Goal: Check status: Check status

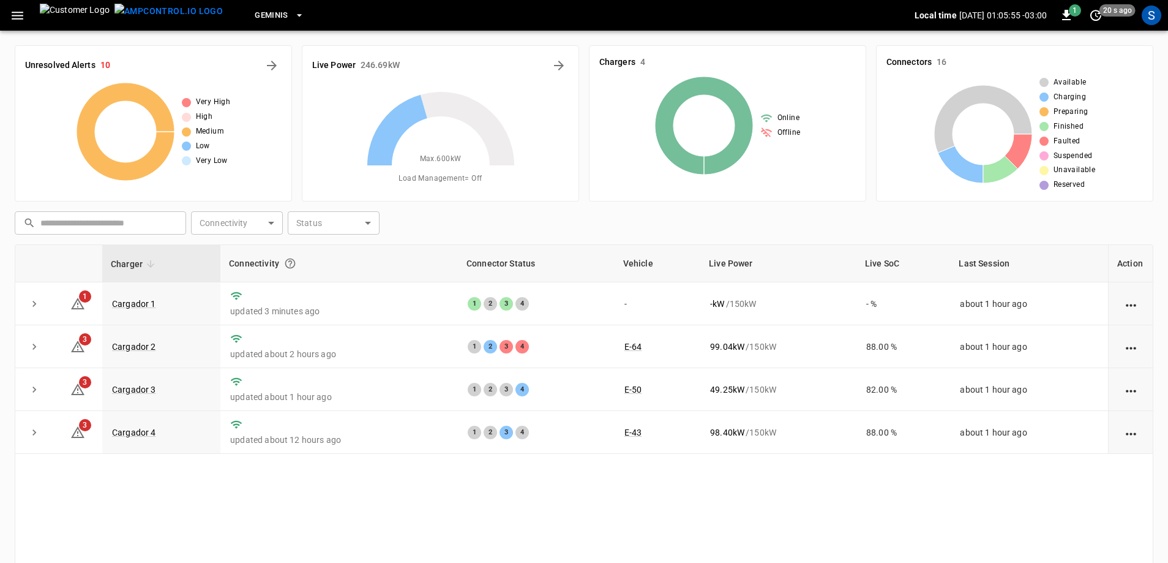
scroll to position [123, 0]
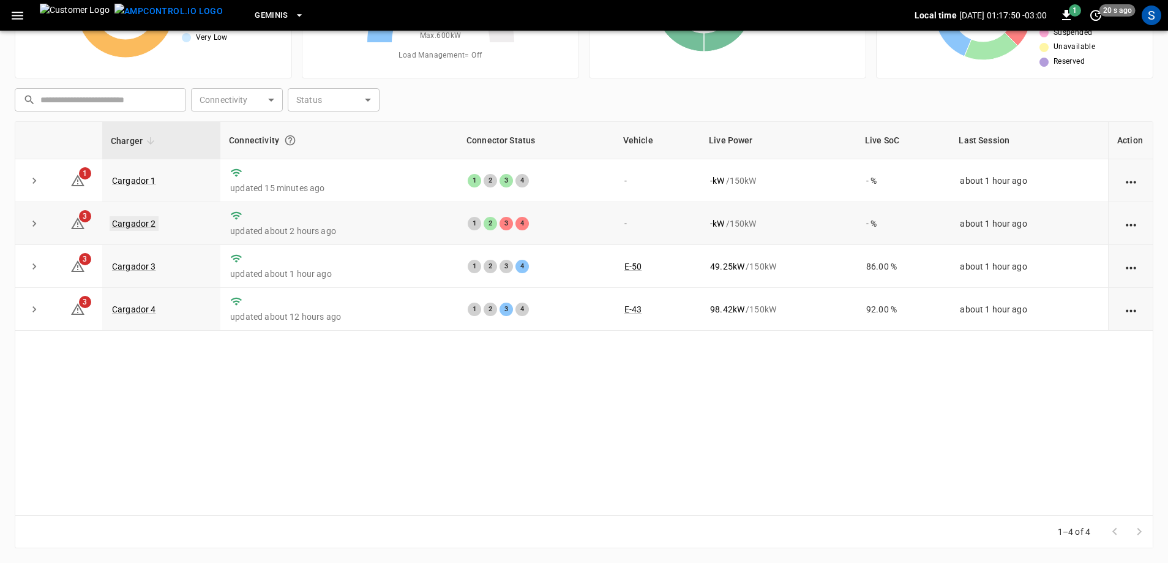
click at [141, 219] on link "Cargador 2" at bounding box center [134, 223] width 49 height 15
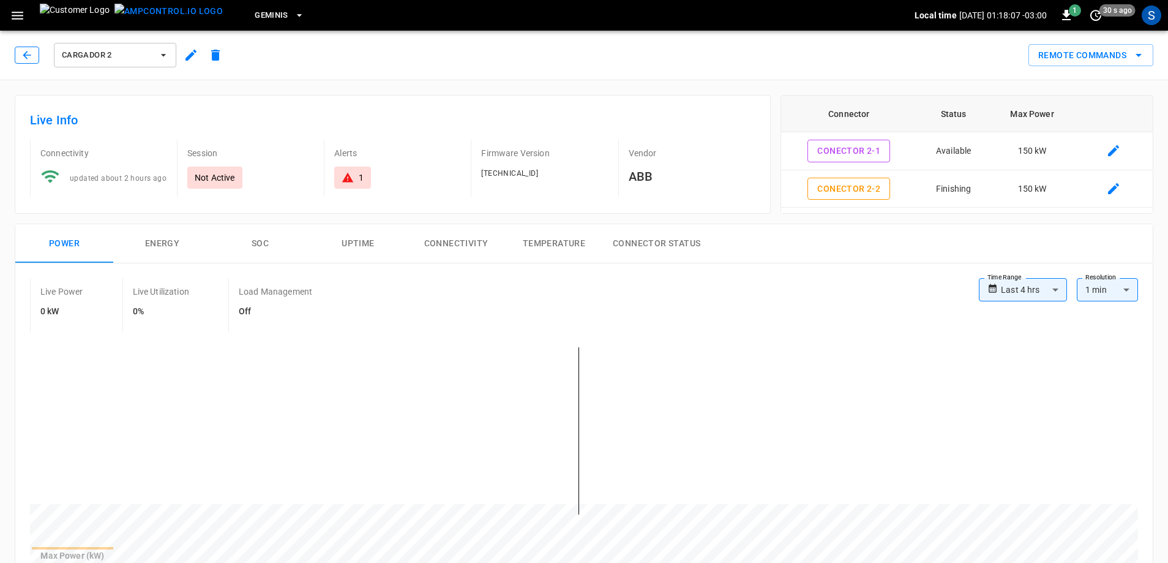
click at [20, 53] on button "button" at bounding box center [27, 55] width 24 height 17
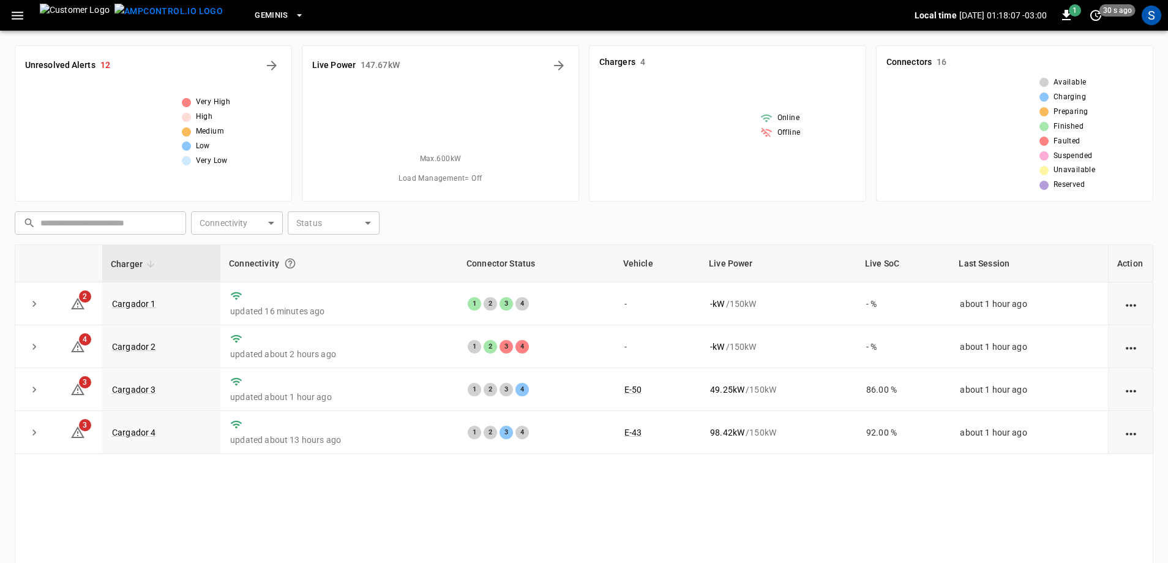
scroll to position [123, 0]
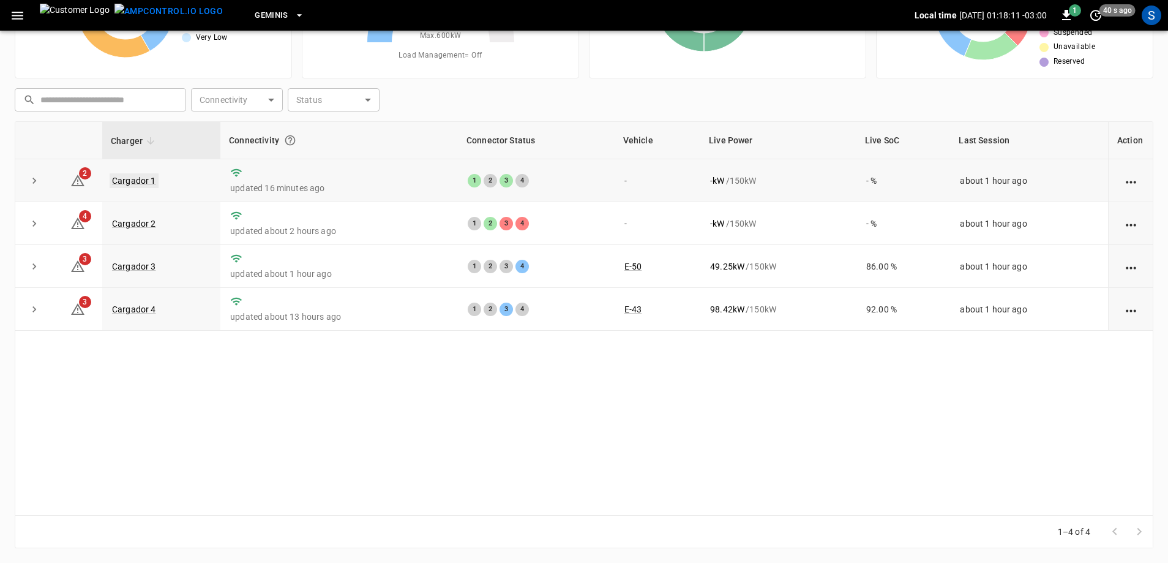
click at [126, 174] on link "Cargador 1" at bounding box center [134, 180] width 49 height 15
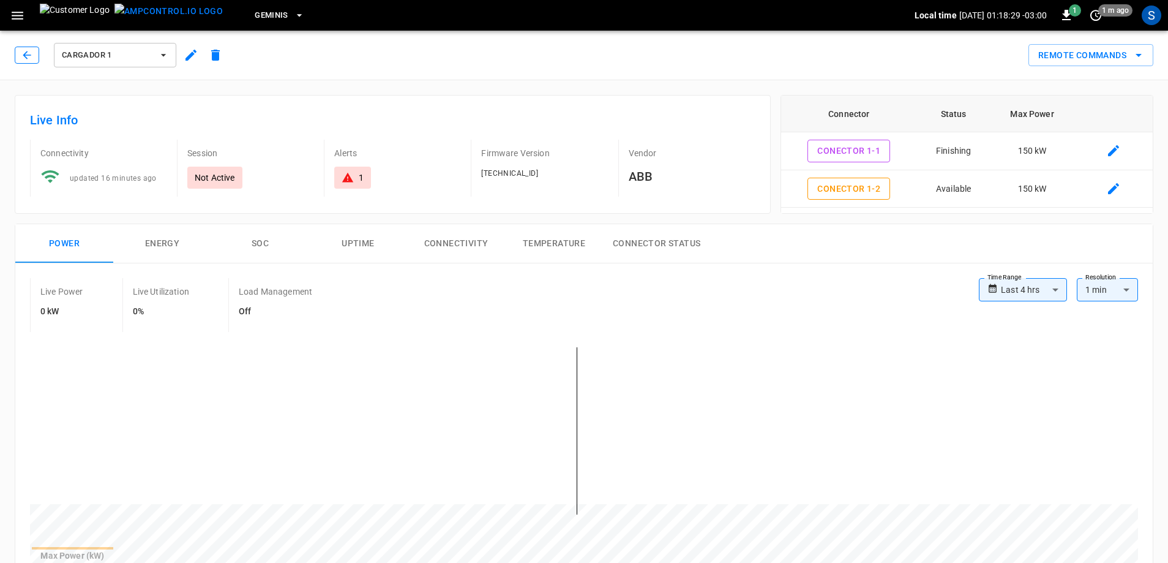
click at [26, 59] on icon "button" at bounding box center [27, 55] width 12 height 12
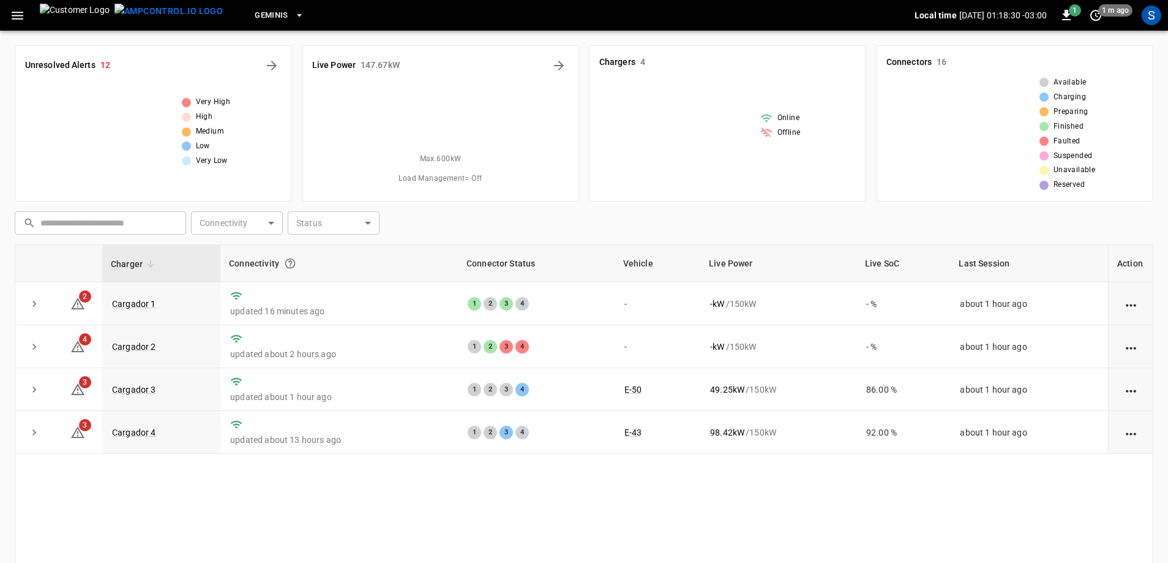
scroll to position [123, 0]
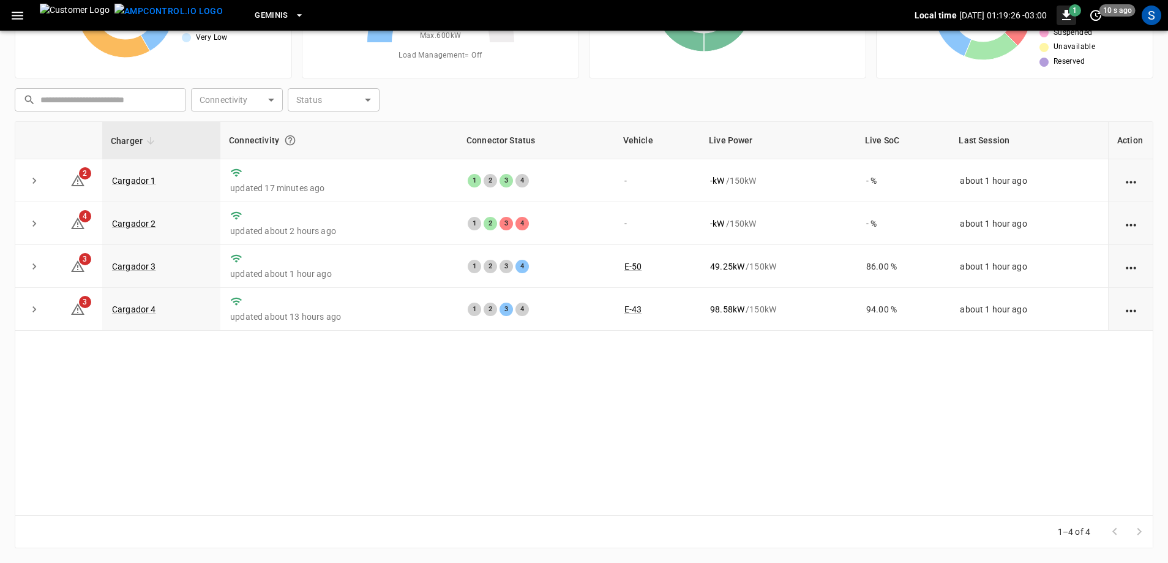
click at [1076, 12] on span "1" at bounding box center [1075, 10] width 12 height 12
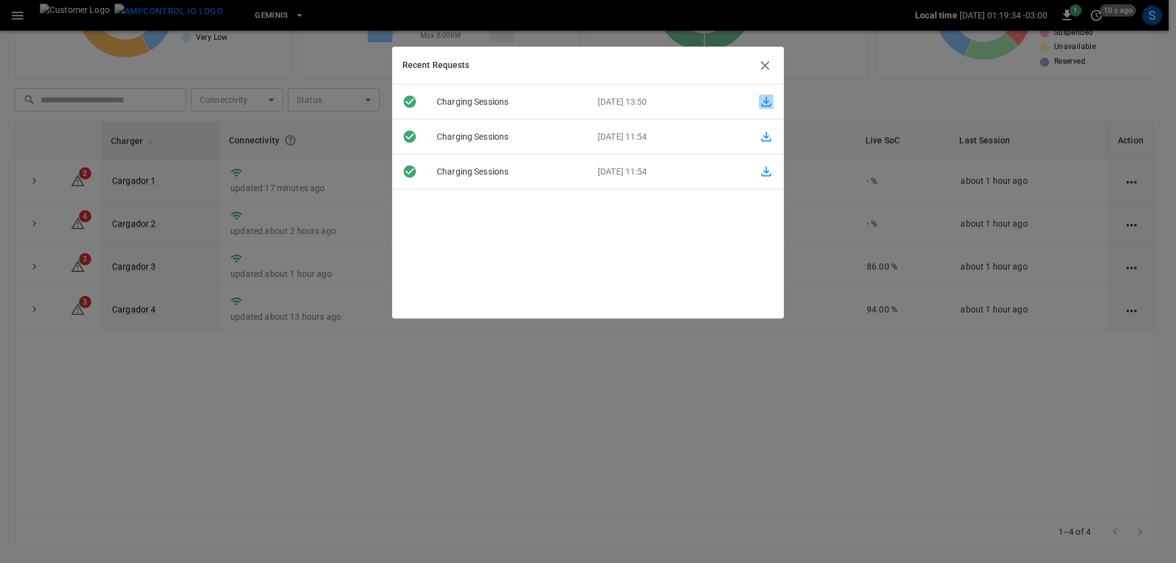
click at [759, 102] on icon "button" at bounding box center [766, 101] width 15 height 15
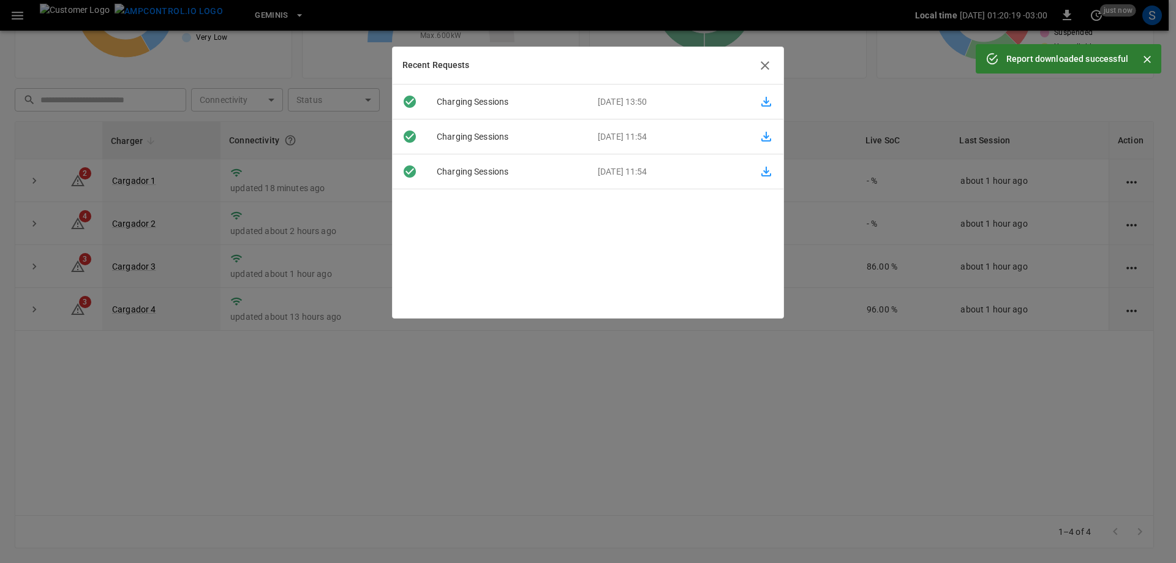
click at [762, 62] on icon "button" at bounding box center [764, 65] width 9 height 9
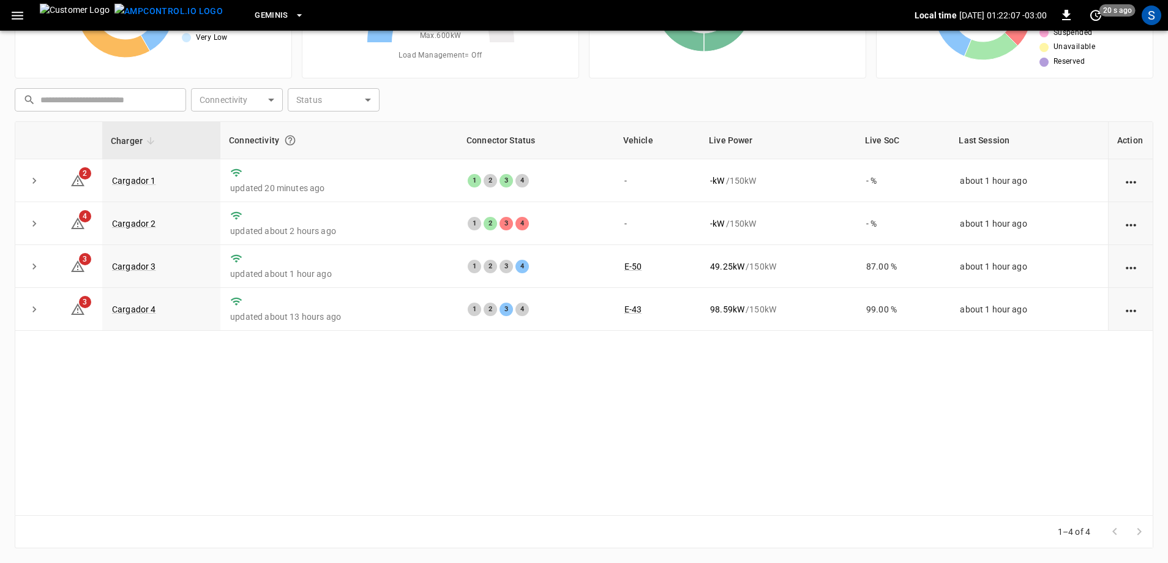
drag, startPoint x: 478, startPoint y: 39, endPoint x: 430, endPoint y: 13, distance: 54.0
drag, startPoint x: 430, startPoint y: 13, endPoint x: 827, endPoint y: 393, distance: 549.1
click at [827, 393] on div "Charger Connectivity Connector Status Vehicle Live Power Live SoC Last Session …" at bounding box center [584, 318] width 1139 height 394
click at [125, 310] on link "Cargador 4" at bounding box center [134, 309] width 49 height 15
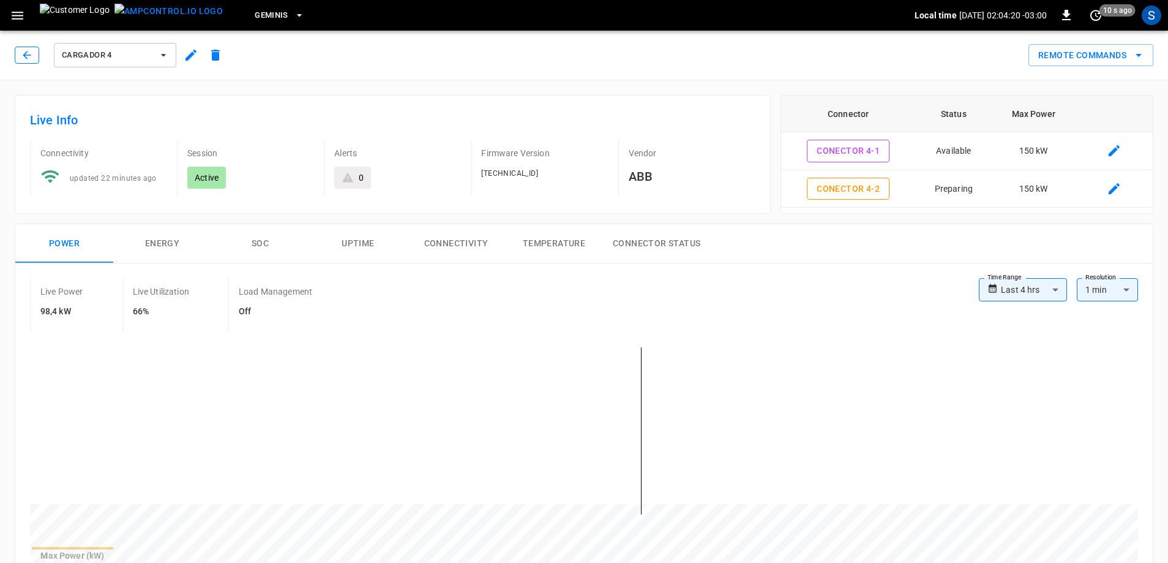
drag, startPoint x: 28, startPoint y: 58, endPoint x: 24, endPoint y: 111, distance: 53.4
click at [28, 58] on icon "button" at bounding box center [27, 55] width 12 height 12
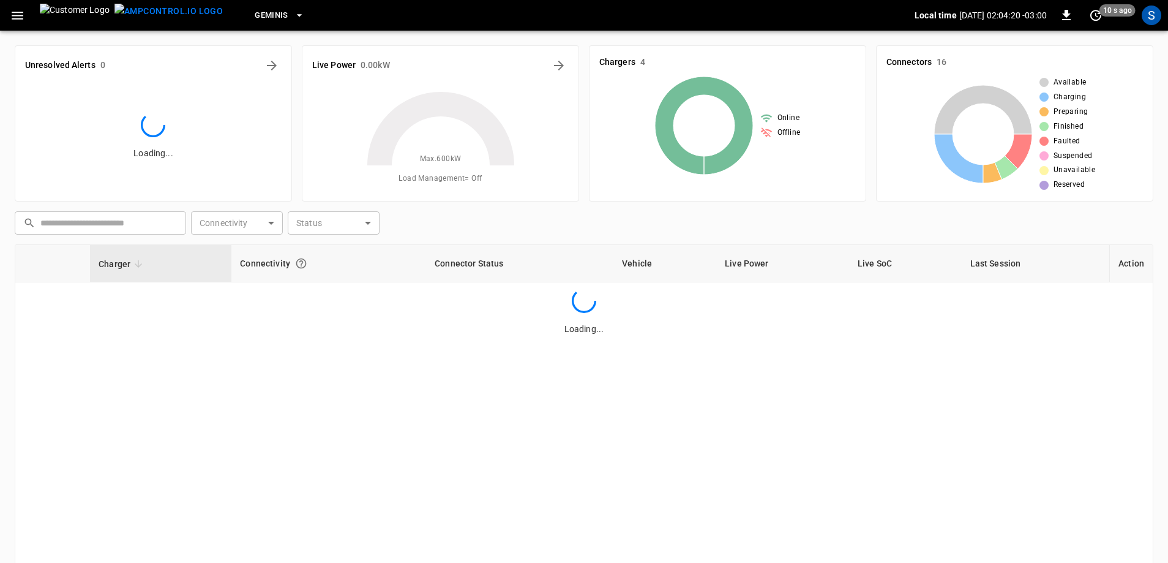
scroll to position [123, 0]
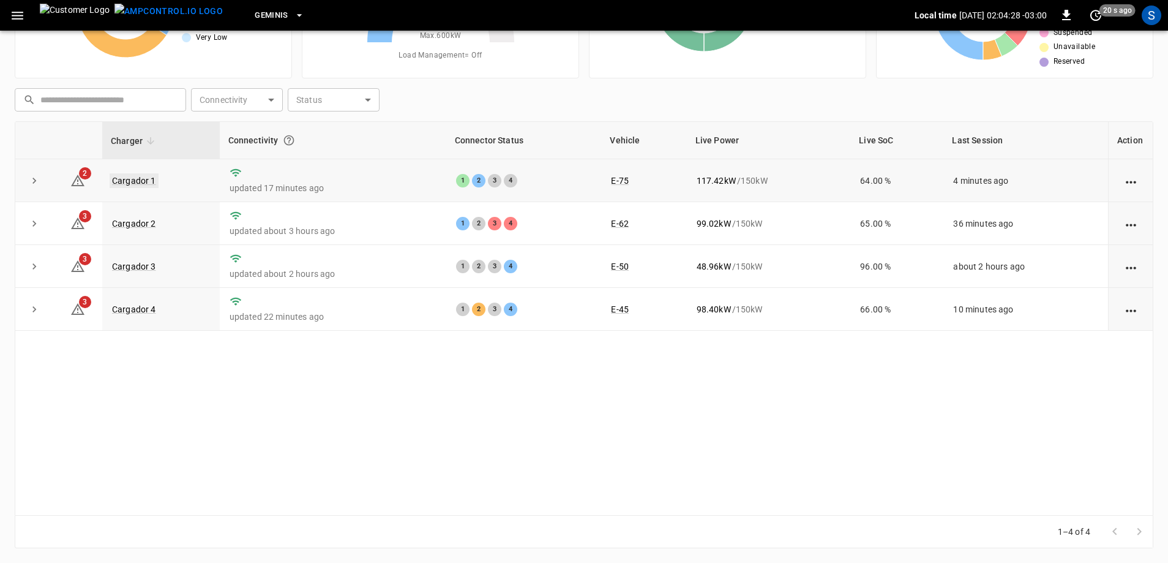
click at [141, 184] on link "Cargador 1" at bounding box center [134, 180] width 49 height 15
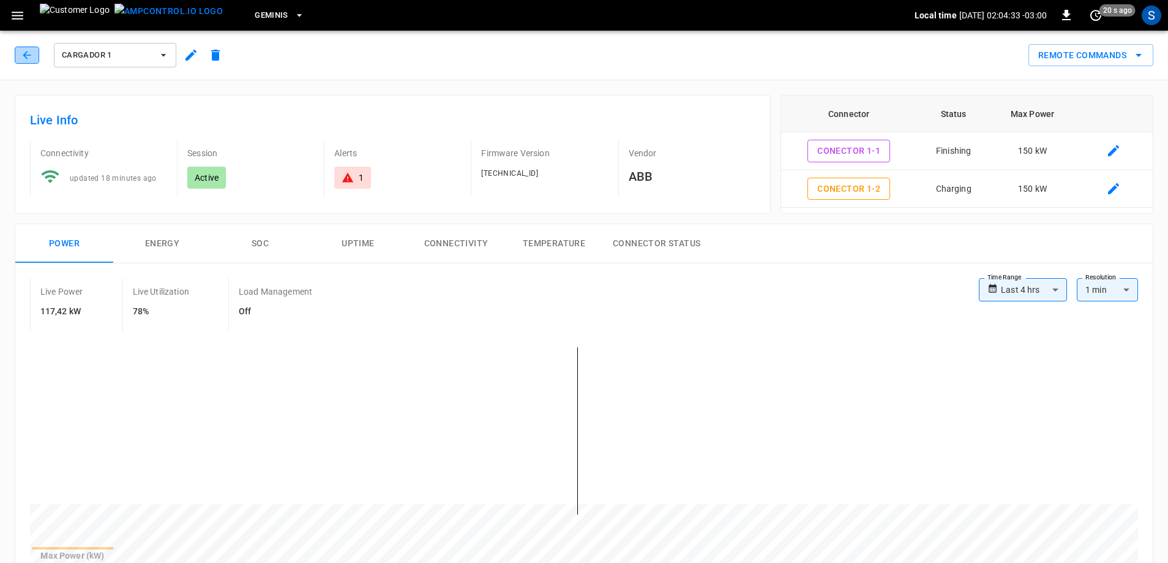
click at [26, 59] on icon "button" at bounding box center [27, 55] width 12 height 12
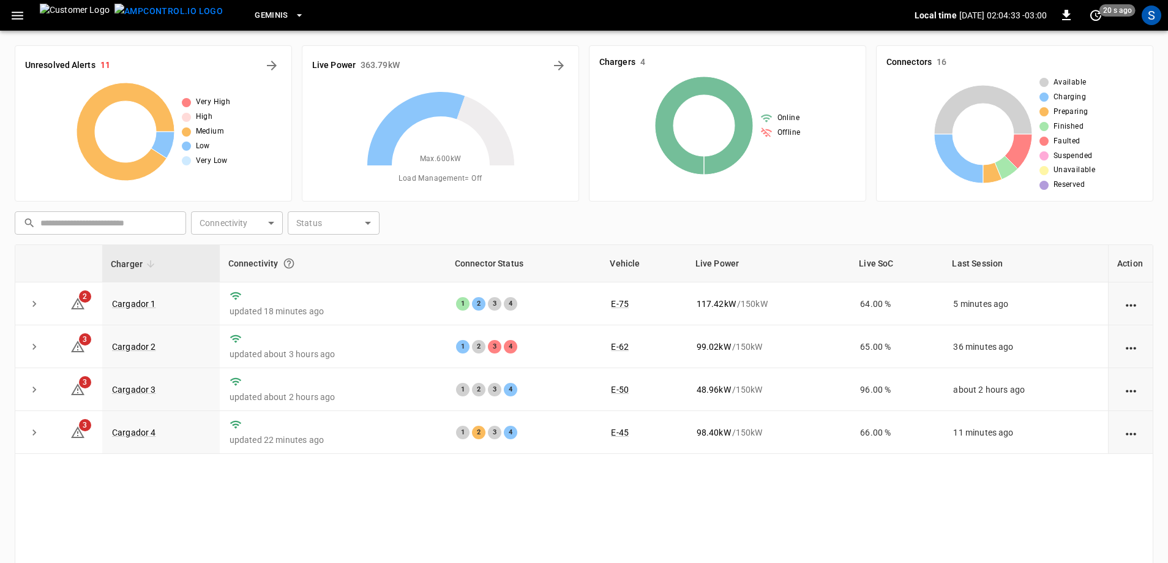
scroll to position [123, 0]
